Goal: Information Seeking & Learning: Learn about a topic

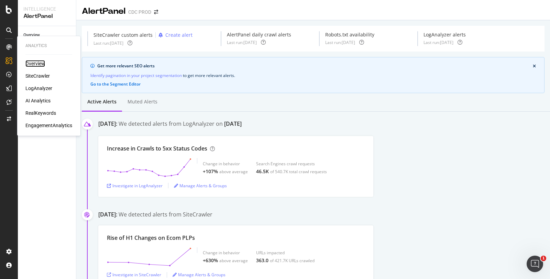
click at [39, 65] on div "Overview" at bounding box center [35, 63] width 20 height 7
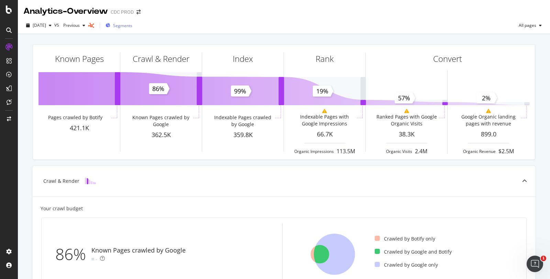
click at [129, 31] on button "Segments" at bounding box center [119, 25] width 32 height 11
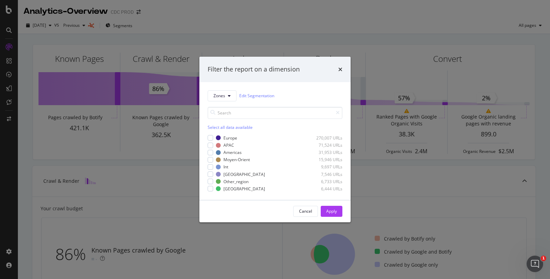
click at [146, 26] on div "Filter the report on a dimension Zones Edit Segmentation Select all data availa…" at bounding box center [275, 139] width 550 height 279
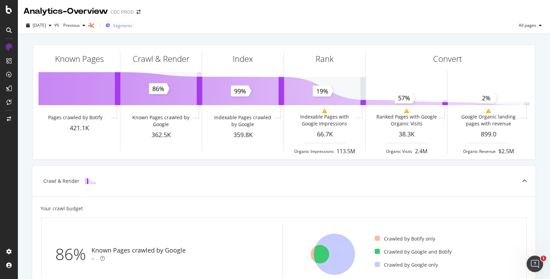
click at [132, 24] on span "Segments" at bounding box center [122, 26] width 19 height 6
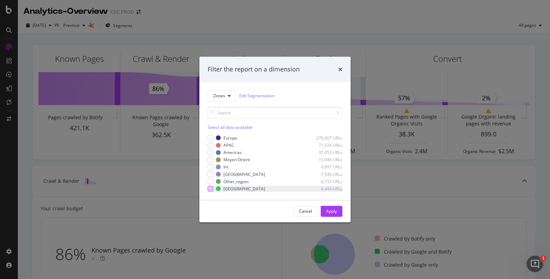
click at [211, 188] on div "modal" at bounding box center [211, 189] width 6 height 6
click at [335, 209] on div "Apply" at bounding box center [331, 211] width 11 height 6
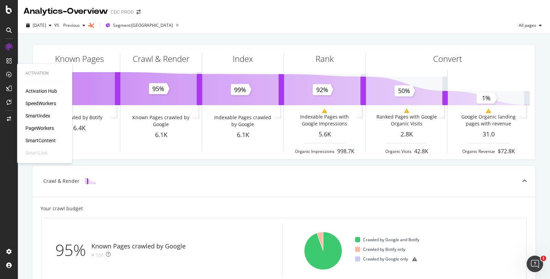
click at [35, 120] on div "Activation Hub SpeedWorkers SmartIndex PageWorkers SmartContent SmartLink" at bounding box center [44, 122] width 39 height 69
click at [40, 119] on div "SmartIndex" at bounding box center [37, 115] width 25 height 7
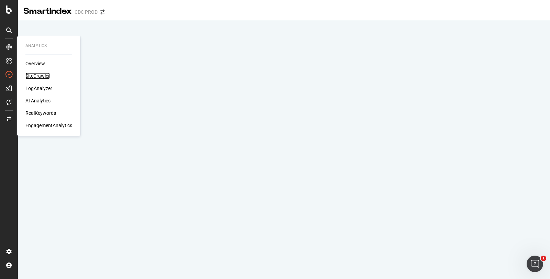
click at [42, 77] on div "SiteCrawler" at bounding box center [37, 76] width 24 height 7
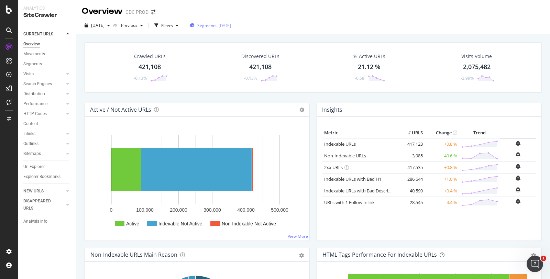
click at [216, 23] on span "Segments" at bounding box center [206, 26] width 19 height 6
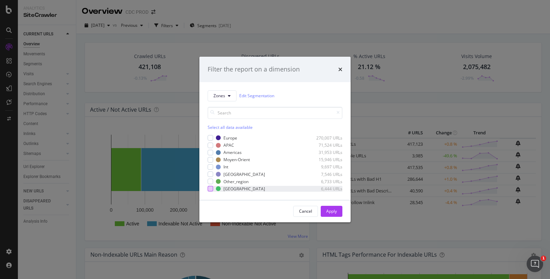
click at [211, 189] on div "modal" at bounding box center [211, 189] width 6 height 6
click at [332, 210] on div "Apply" at bounding box center [331, 211] width 11 height 6
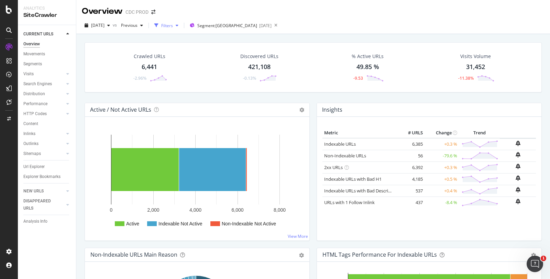
click at [173, 24] on div "Filters" at bounding box center [167, 26] width 12 height 6
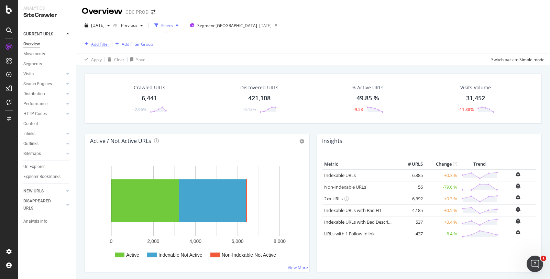
click at [100, 44] on div "Add Filter" at bounding box center [100, 44] width 18 height 6
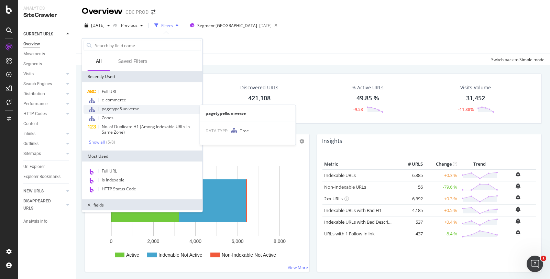
click at [122, 110] on span "pagetype&universe" at bounding box center [120, 109] width 37 height 6
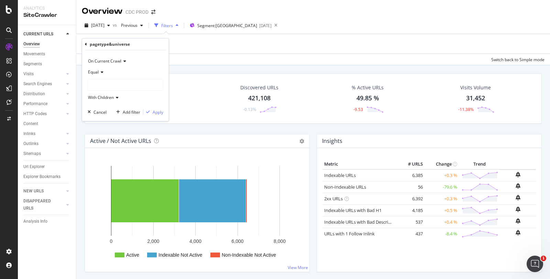
click at [109, 85] on div at bounding box center [125, 84] width 75 height 11
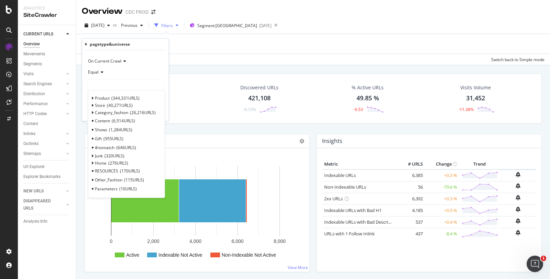
click at [200, 60] on div "Apply Clear Save Switch back to Simple mode" at bounding box center [313, 59] width 474 height 11
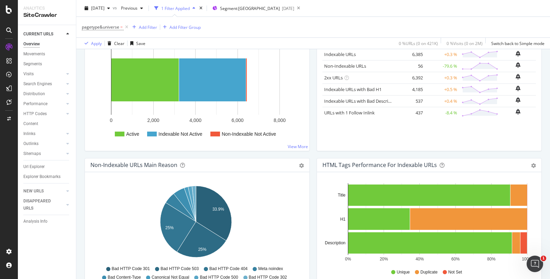
scroll to position [191, 0]
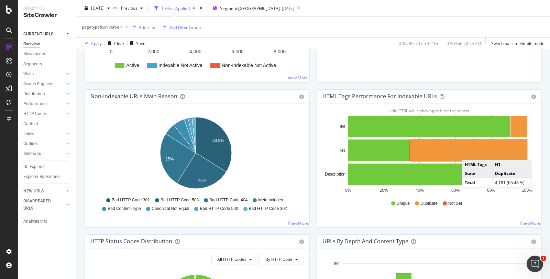
click at [466, 152] on rect "A chart." at bounding box center [468, 151] width 117 height 22
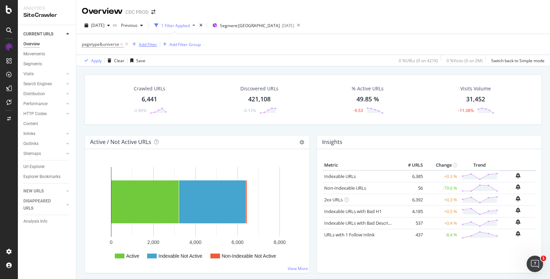
click at [150, 43] on div "Add Filter" at bounding box center [148, 45] width 18 height 6
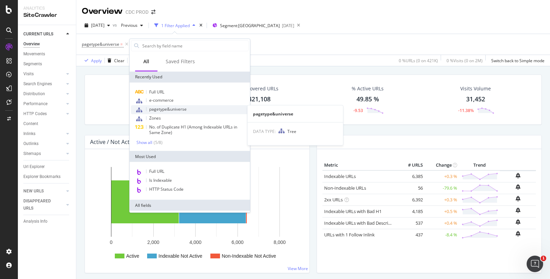
click at [170, 109] on span "pagetype&universe" at bounding box center [167, 109] width 37 height 6
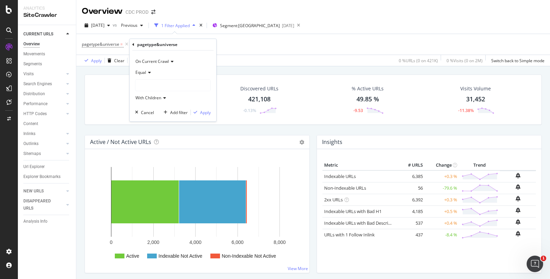
click at [169, 87] on div at bounding box center [173, 85] width 75 height 11
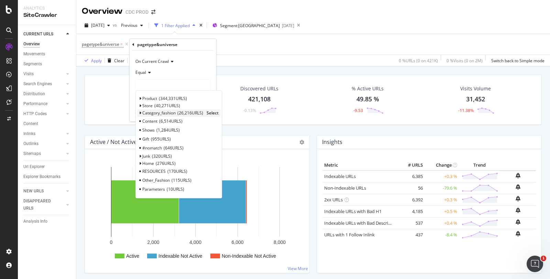
click at [212, 112] on span "Select" at bounding box center [213, 113] width 12 height 6
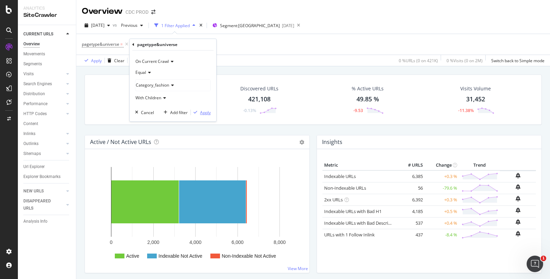
click at [205, 113] on div "Apply" at bounding box center [205, 113] width 11 height 6
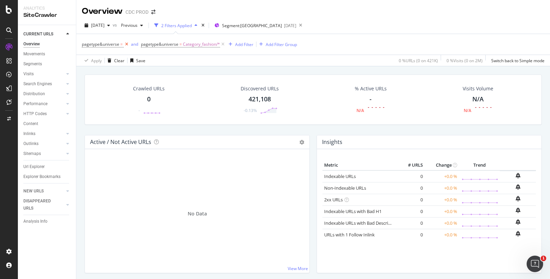
click at [126, 43] on icon at bounding box center [127, 44] width 6 height 7
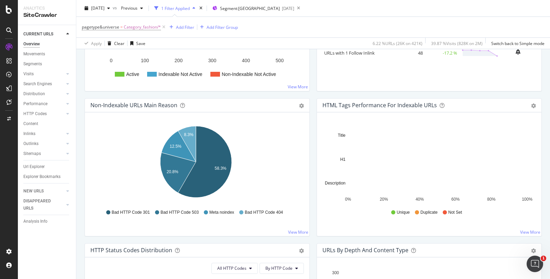
scroll to position [191, 0]
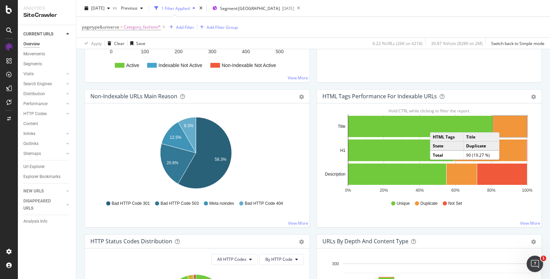
click at [501, 124] on rect "A chart." at bounding box center [510, 126] width 34 height 21
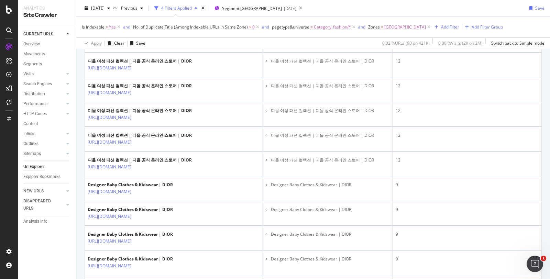
scroll to position [879, 0]
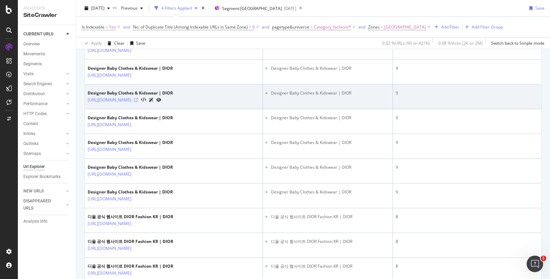
click at [138, 102] on icon at bounding box center [136, 100] width 4 height 4
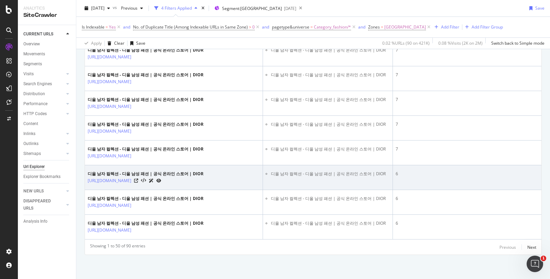
scroll to position [1292, 0]
click at [138, 181] on icon at bounding box center [136, 181] width 4 height 4
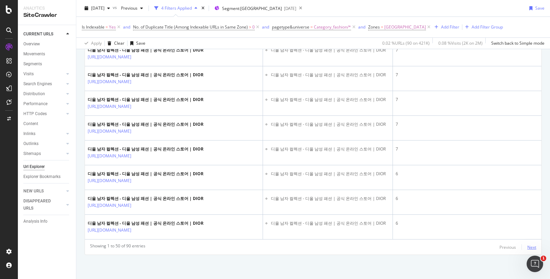
click at [528, 248] on div "Next" at bounding box center [532, 248] width 9 height 6
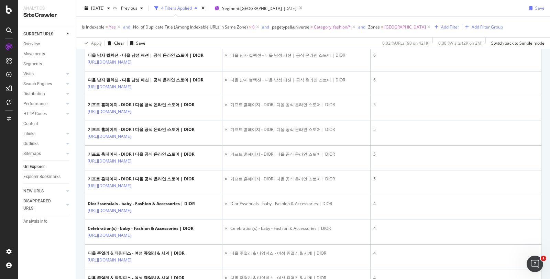
scroll to position [247, 0]
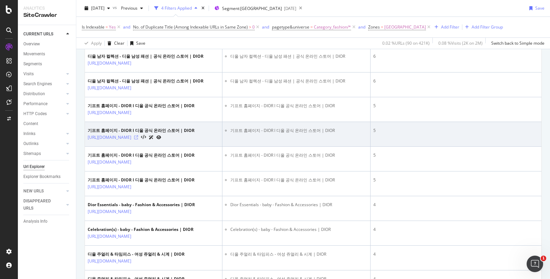
click at [138, 140] on icon at bounding box center [136, 138] width 4 height 4
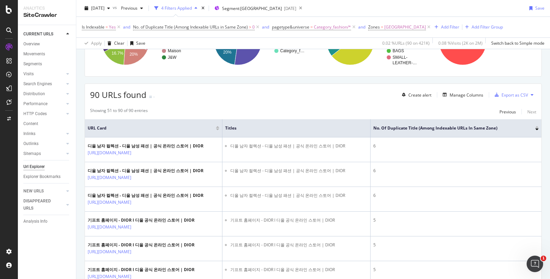
scroll to position [0, 0]
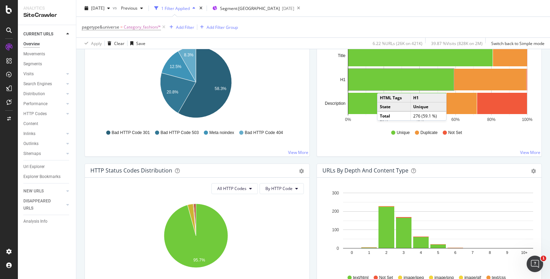
scroll to position [267, 0]
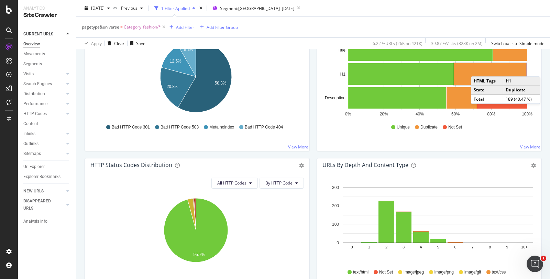
click at [475, 68] on rect "A chart." at bounding box center [490, 74] width 72 height 22
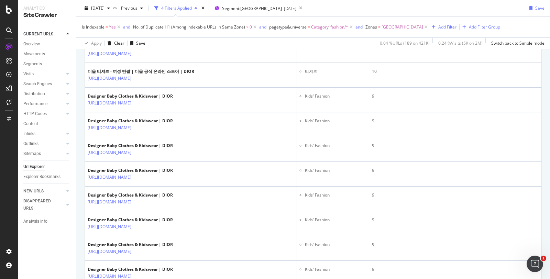
scroll to position [803, 0]
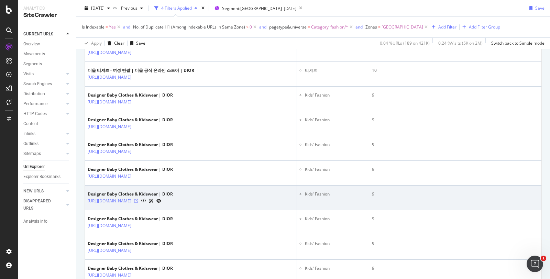
click at [138, 199] on icon at bounding box center [136, 201] width 4 height 4
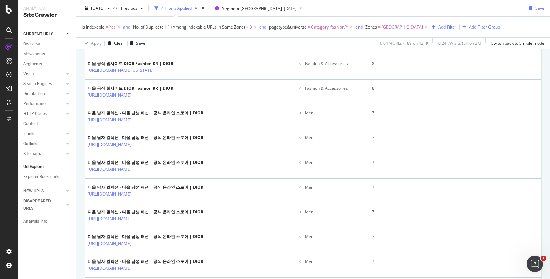
scroll to position [1265, 0]
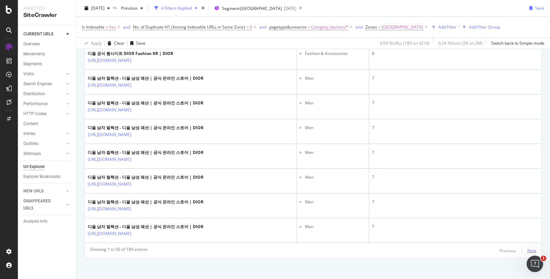
click at [529, 248] on div "Next" at bounding box center [532, 251] width 9 height 6
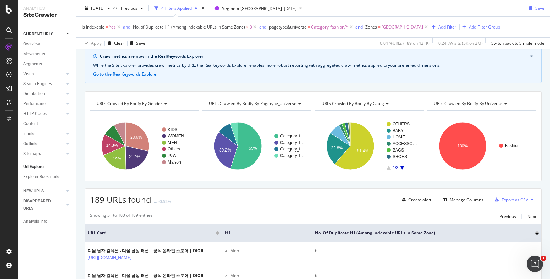
scroll to position [0, 0]
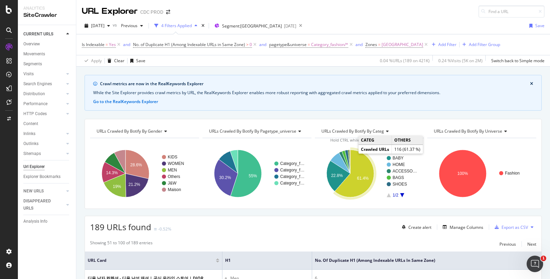
click at [356, 159] on icon "A chart." at bounding box center [354, 173] width 39 height 47
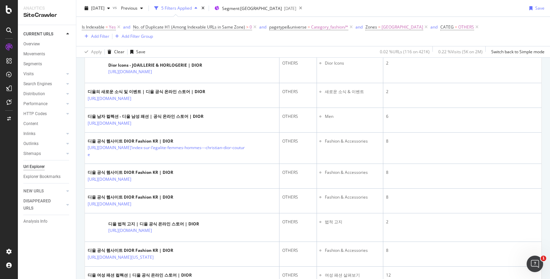
scroll to position [346, 0]
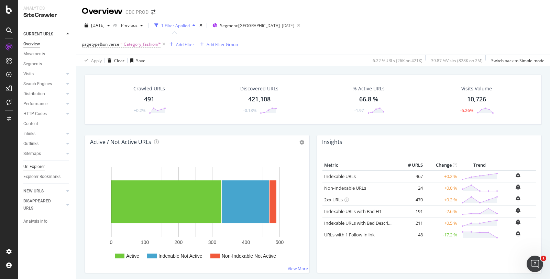
click at [37, 168] on div "Url Explorer" at bounding box center [33, 166] width 21 height 7
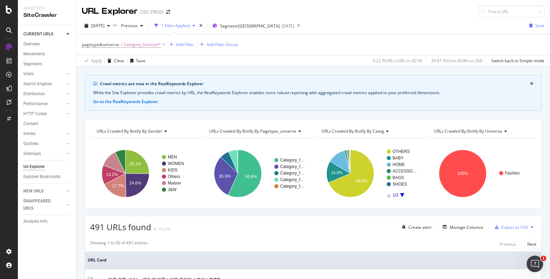
click at [165, 43] on icon at bounding box center [164, 44] width 6 height 7
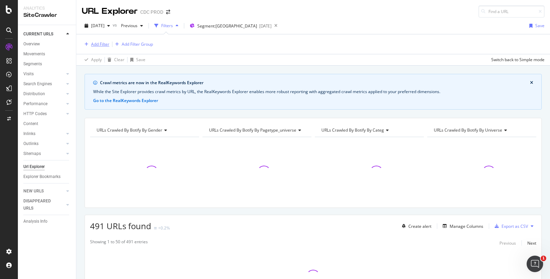
click at [99, 44] on div "Add Filter" at bounding box center [100, 44] width 18 height 6
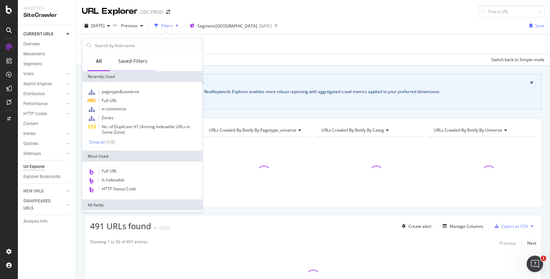
click at [131, 59] on div "Saved Filters" at bounding box center [132, 61] width 29 height 7
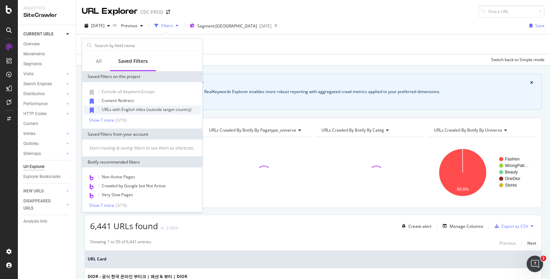
click at [138, 109] on span "URLs with English titles (outside target country)" at bounding box center [147, 110] width 90 height 6
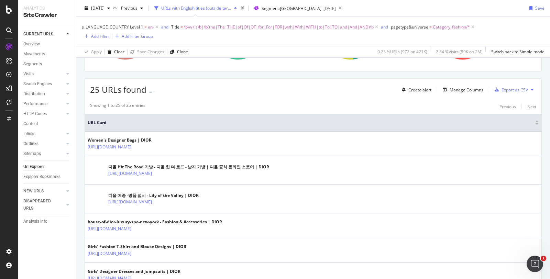
scroll to position [153, 0]
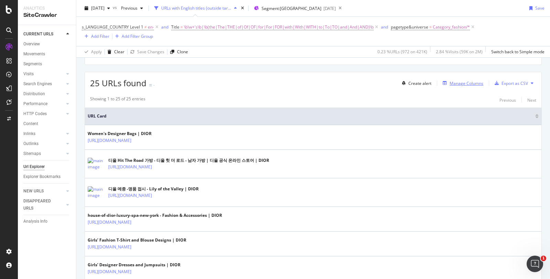
click at [454, 84] on div "Manage Columns" at bounding box center [467, 83] width 34 height 6
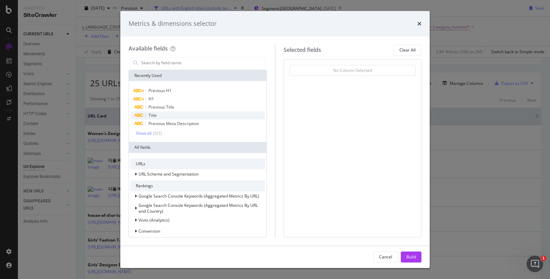
click at [167, 115] on div "Title" at bounding box center [197, 115] width 135 height 8
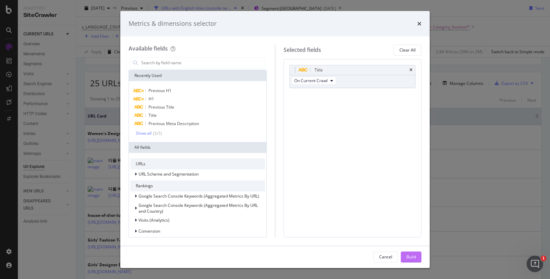
click at [410, 256] on div "Build" at bounding box center [412, 257] width 10 height 6
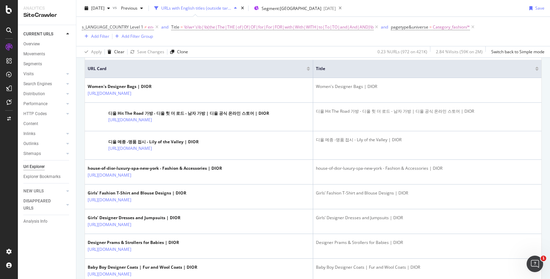
scroll to position [224, 0]
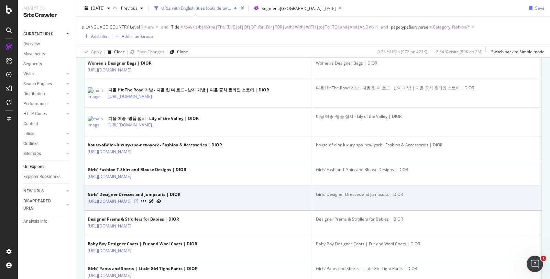
click at [138, 200] on icon at bounding box center [136, 202] width 4 height 4
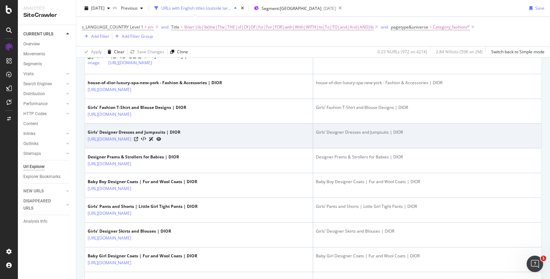
scroll to position [300, 0]
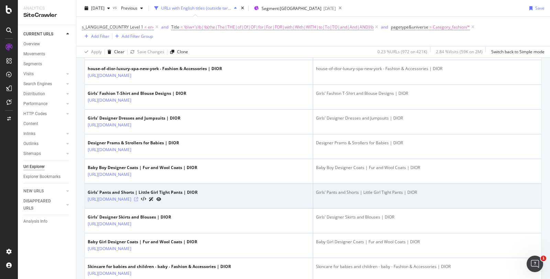
click at [138, 197] on icon at bounding box center [136, 199] width 4 height 4
click at [131, 196] on link "[URL][DOMAIN_NAME]" at bounding box center [110, 199] width 44 height 7
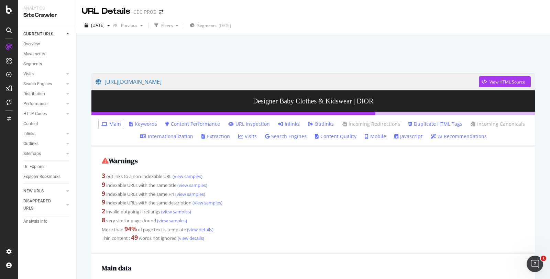
click at [279, 122] on icon at bounding box center [280, 124] width 5 height 5
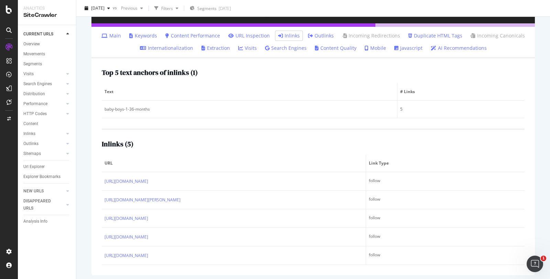
scroll to position [90, 0]
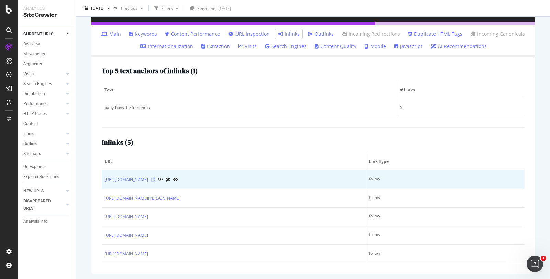
click at [155, 179] on icon at bounding box center [153, 180] width 4 height 4
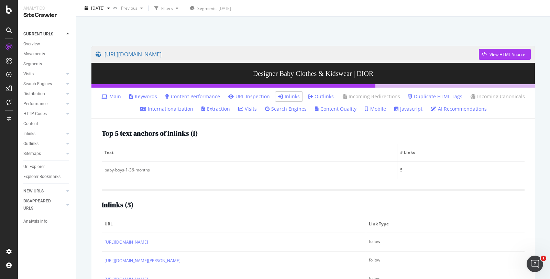
scroll to position [0, 0]
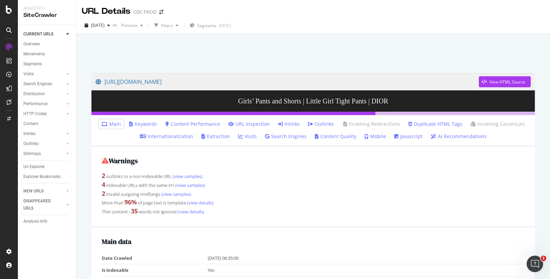
click at [289, 123] on link "Inlinks" at bounding box center [289, 124] width 22 height 7
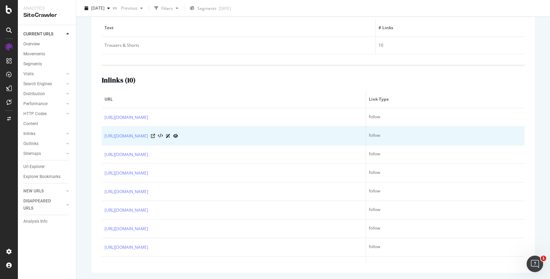
scroll to position [30, 0]
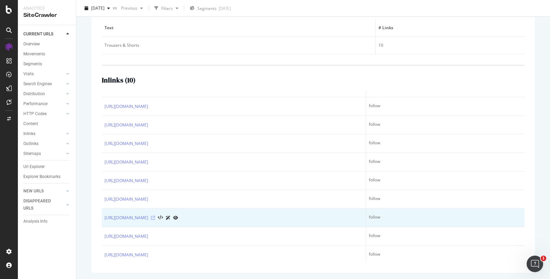
click at [155, 216] on icon at bounding box center [153, 218] width 4 height 4
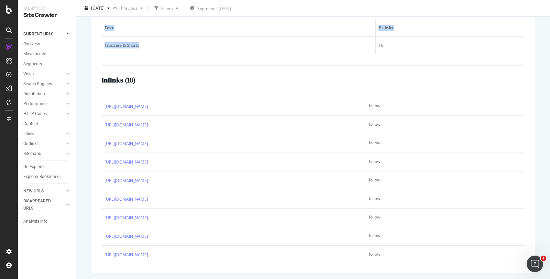
drag, startPoint x: 141, startPoint y: 47, endPoint x: 100, endPoint y: 49, distance: 40.3
click at [100, 49] on div "Top 5 text anchors of inlinks ( 1 ) Text # Links Trousers & Shorts 10 Inlinks (…" at bounding box center [314, 133] width 444 height 279
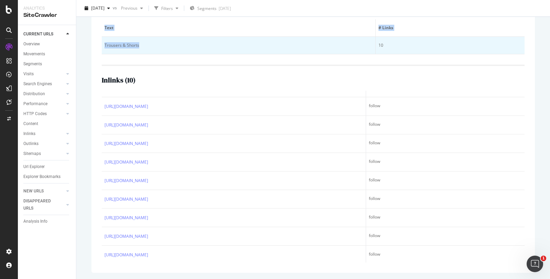
copy table "Text # Links Trousers & Shorts"
click at [187, 40] on td "Trousers & Shorts" at bounding box center [239, 46] width 274 height 18
drag, startPoint x: 193, startPoint y: 44, endPoint x: 104, endPoint y: 49, distance: 89.2
click at [104, 49] on td "Trousers & Shorts" at bounding box center [239, 46] width 274 height 18
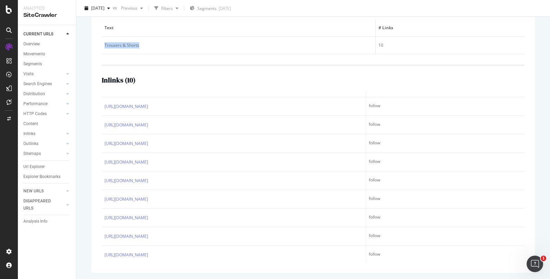
copy div "Trousers & Shorts"
